Goal: Information Seeking & Learning: Check status

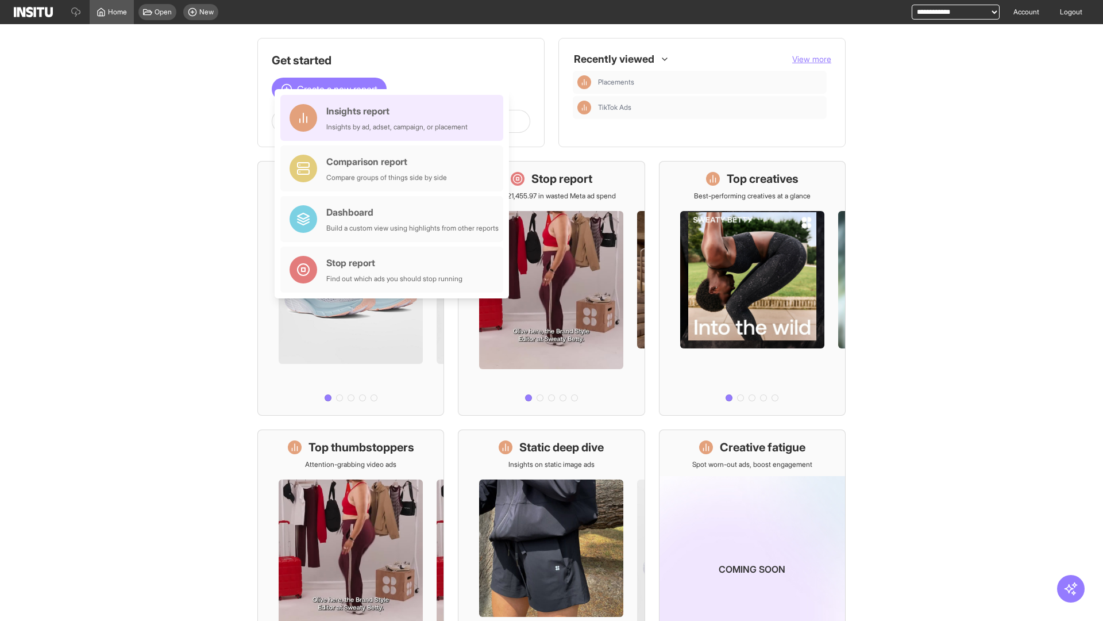
click at [395, 118] on div "Insights report Insights by ad, adset, campaign, or placement" at bounding box center [396, 118] width 141 height 28
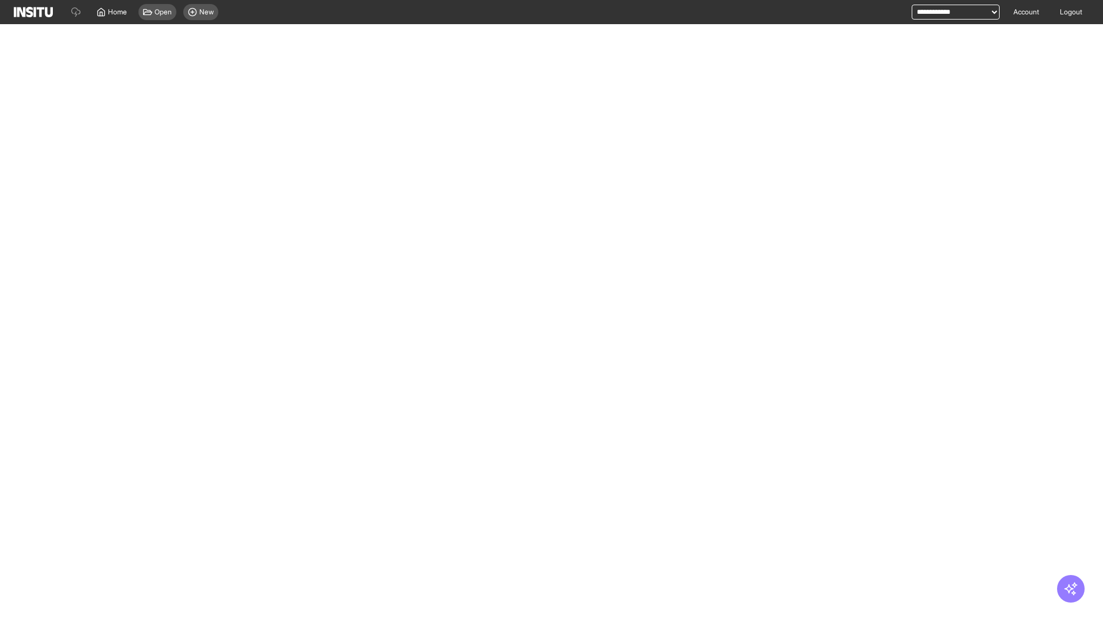
select select "**"
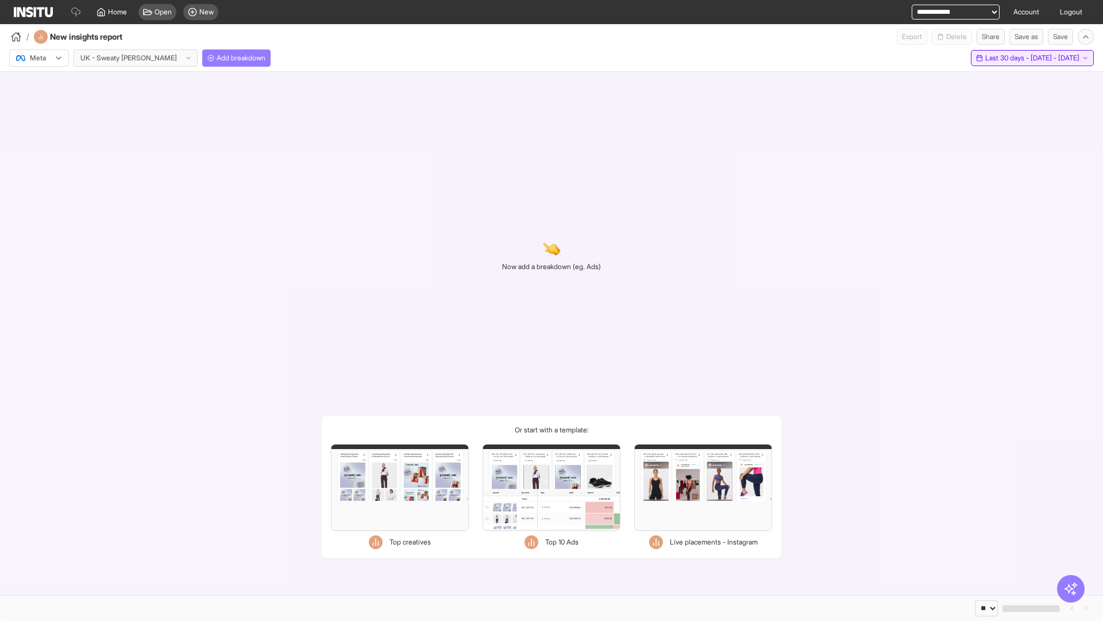
click at [1010, 58] on span "Last 30 days - [DATE] - [DATE]" at bounding box center [1032, 57] width 94 height 9
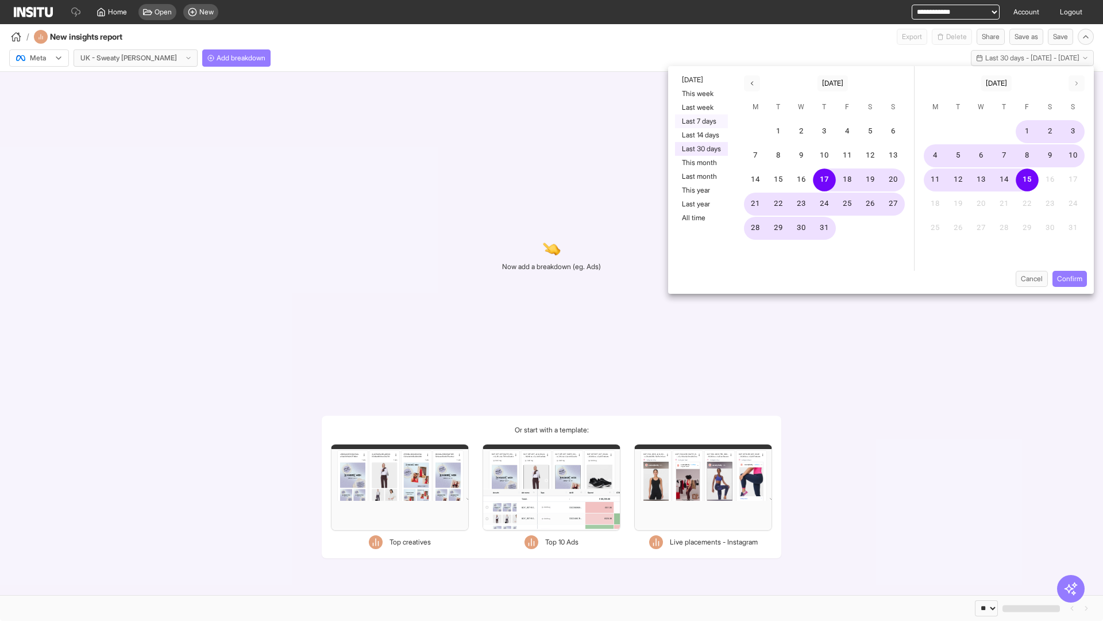
click at [700, 121] on button "Last 7 days" at bounding box center [701, 121] width 53 height 14
